Goal: Navigation & Orientation: Find specific page/section

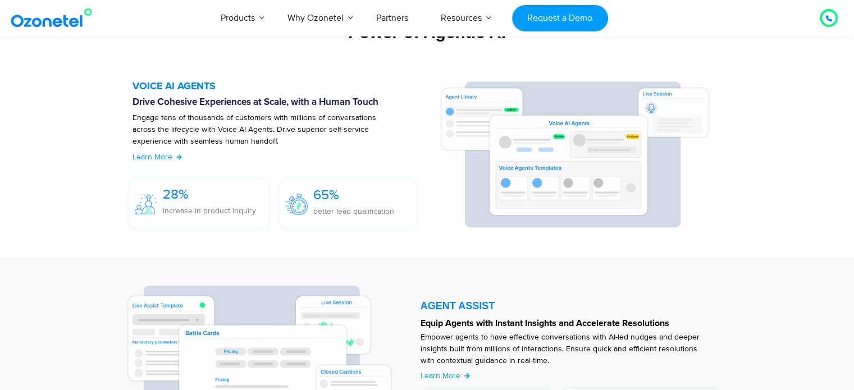
scroll to position [1324, 0]
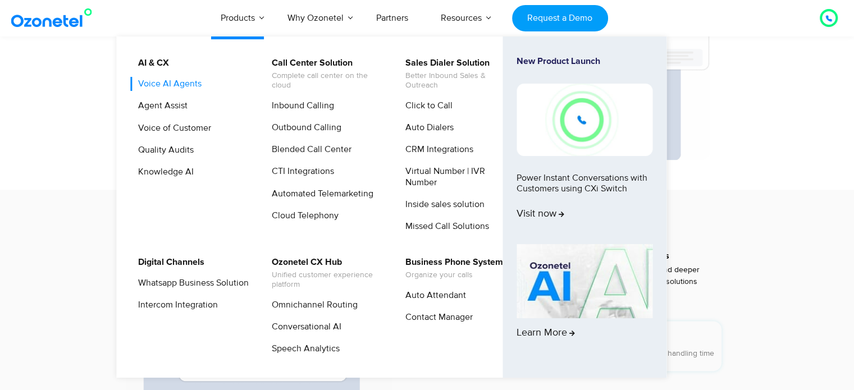
click at [189, 82] on link "Voice AI Agents" at bounding box center [167, 84] width 72 height 14
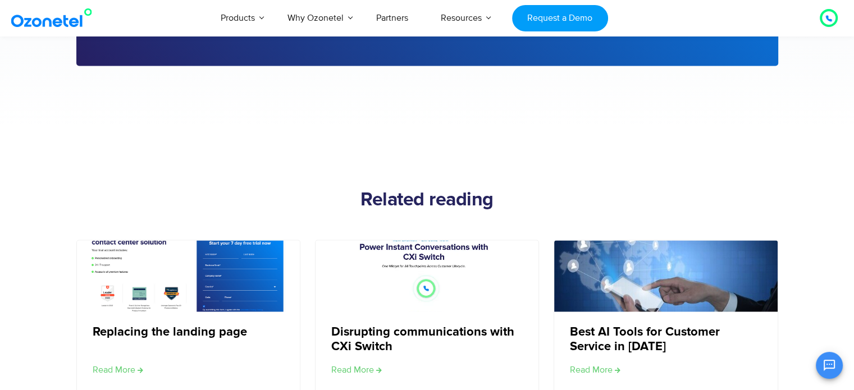
scroll to position [1909, 0]
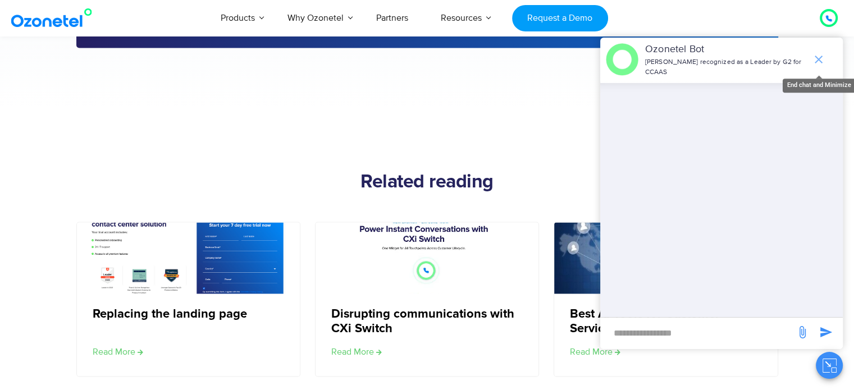
click at [816, 63] on icon "end chat or minimize" at bounding box center [818, 59] width 13 height 13
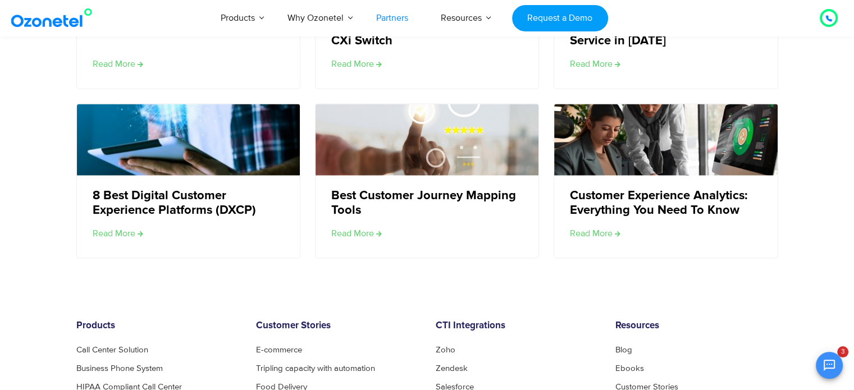
scroll to position [2197, 0]
click at [401, 16] on link "Partners" at bounding box center [392, 17] width 65 height 37
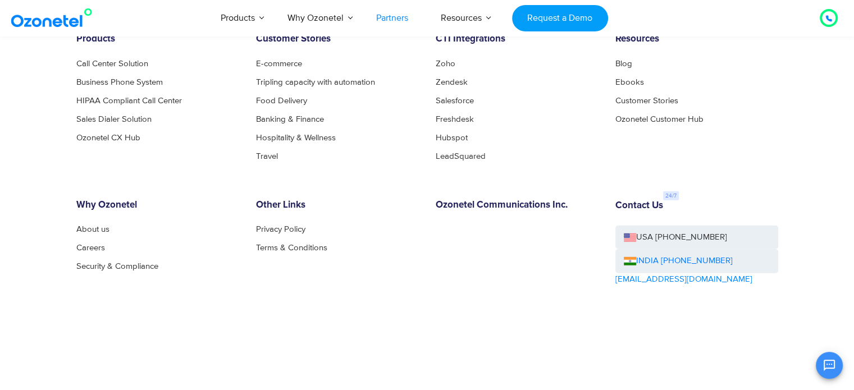
scroll to position [3201, 0]
